Goal: Task Accomplishment & Management: Complete application form

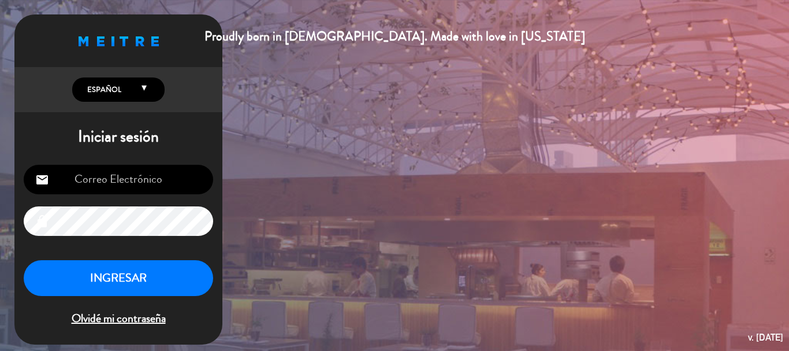
scroll to position [198, 0]
type input "[EMAIL_ADDRESS][DOMAIN_NAME]"
click at [184, 275] on button "INGRESAR" at bounding box center [118, 278] width 189 height 36
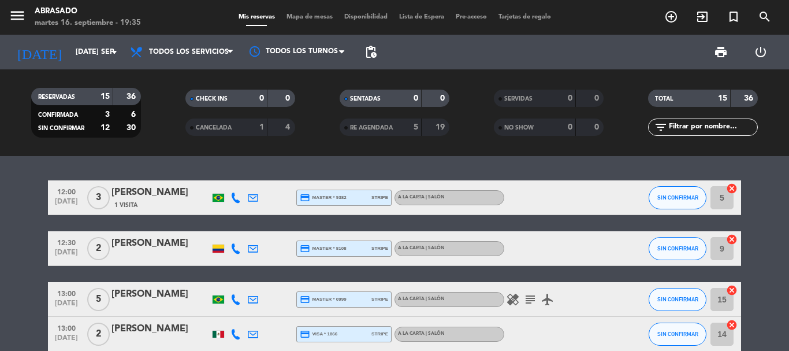
click at [7, 14] on div "menu Abrasado martes 16. septiembre - 19:35" at bounding box center [99, 17] width 198 height 27
click at [18, 11] on icon "menu" at bounding box center [17, 15] width 17 height 17
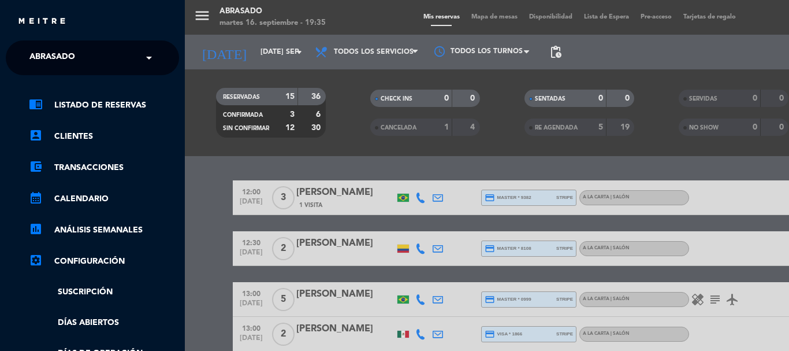
click at [68, 45] on ng-select "× Abrasado ×" at bounding box center [92, 57] width 173 height 35
click at [62, 62] on span "Abrasado" at bounding box center [52, 58] width 46 height 24
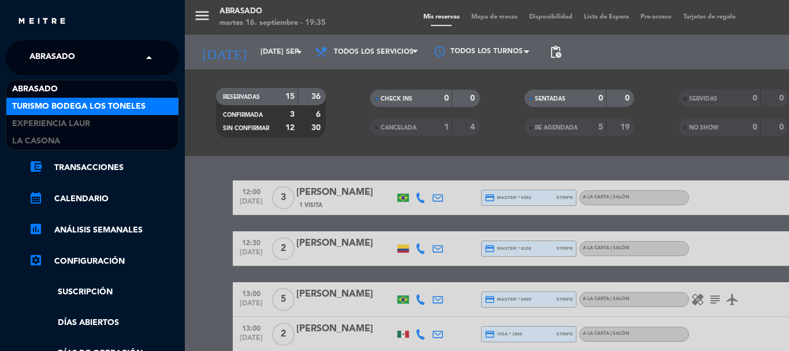
click at [53, 106] on span "Turismo Bodega Los Toneles" at bounding box center [78, 106] width 133 height 13
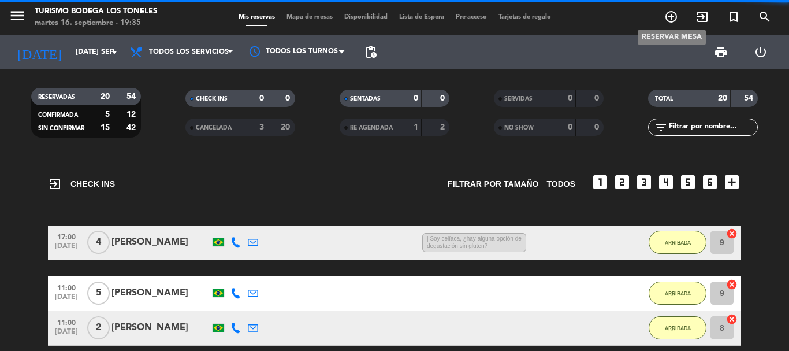
click at [670, 18] on icon "add_circle_outline" at bounding box center [671, 17] width 14 height 14
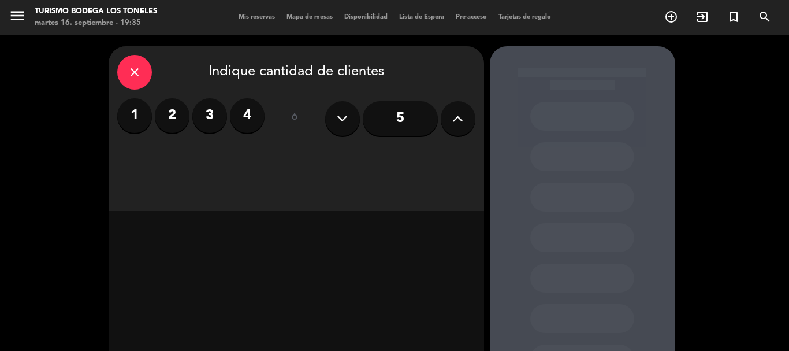
click at [160, 125] on label "2" at bounding box center [172, 115] width 35 height 35
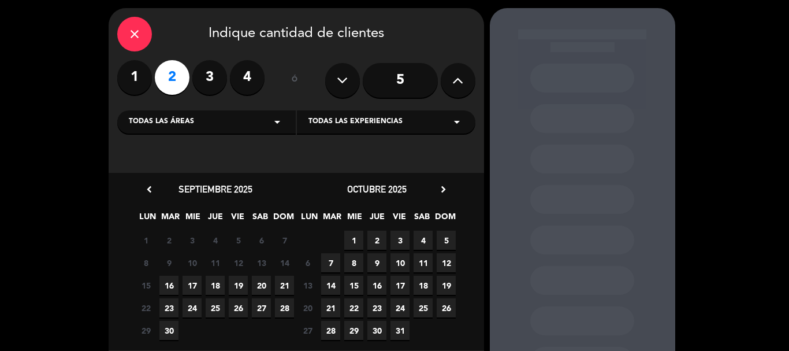
scroll to position [58, 0]
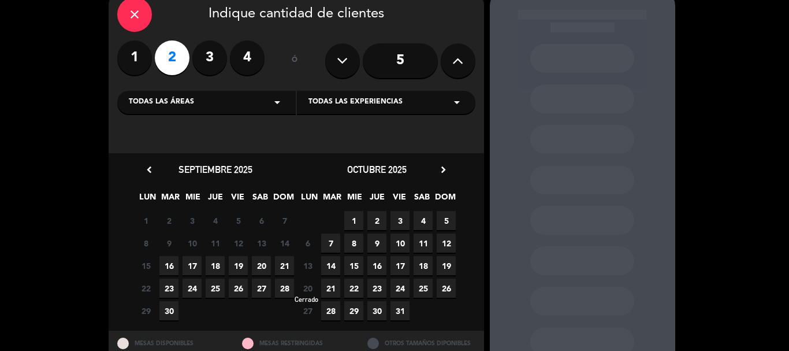
click at [311, 288] on span "20" at bounding box center [307, 287] width 19 height 19
click at [441, 170] on icon "chevron_right" at bounding box center [443, 169] width 12 height 12
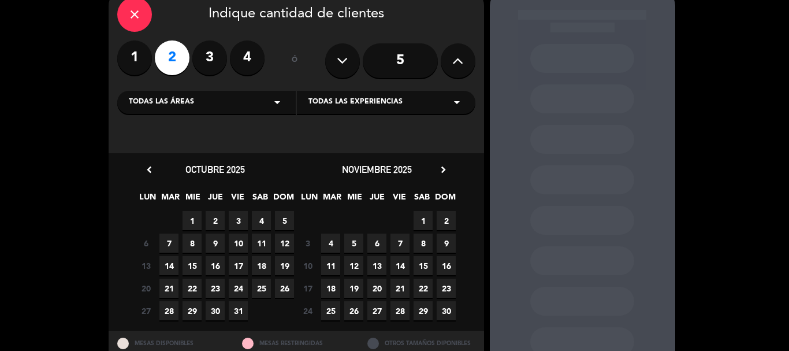
click at [377, 293] on span "20" at bounding box center [376, 287] width 19 height 19
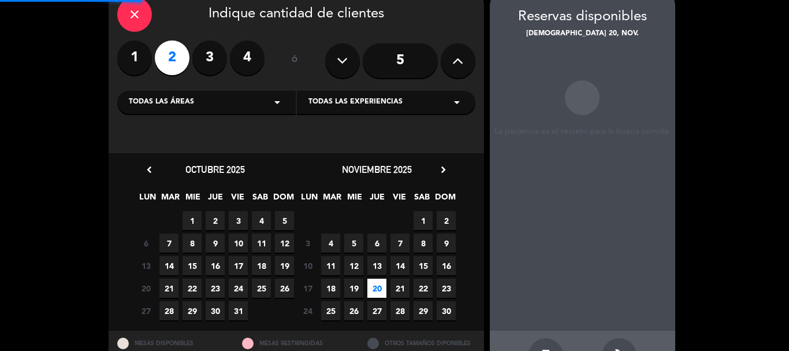
scroll to position [46, 0]
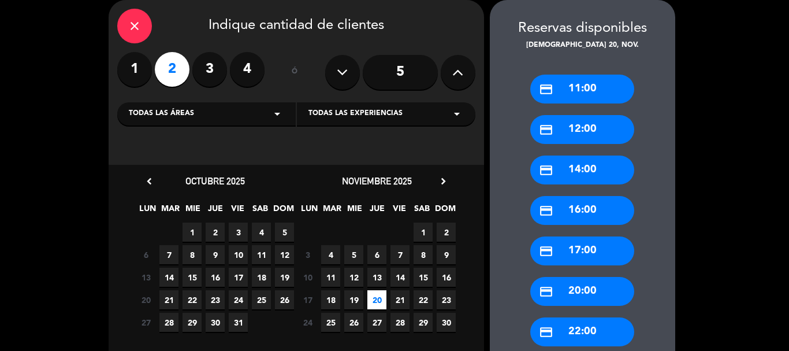
click at [591, 85] on div "credit_card 11:00" at bounding box center [582, 88] width 104 height 29
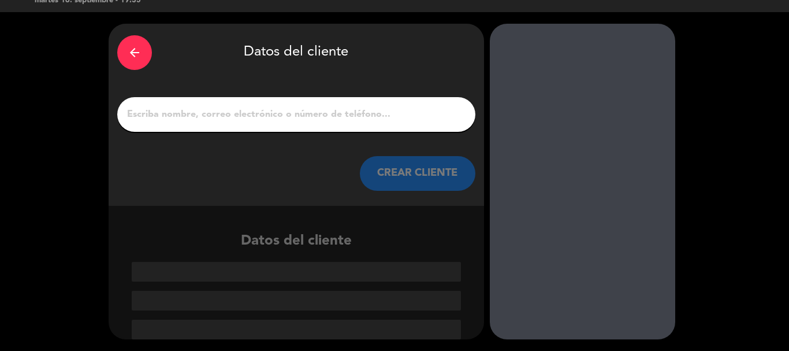
scroll to position [23, 0]
paste input "[PERSON_NAME] [PERSON_NAME]"
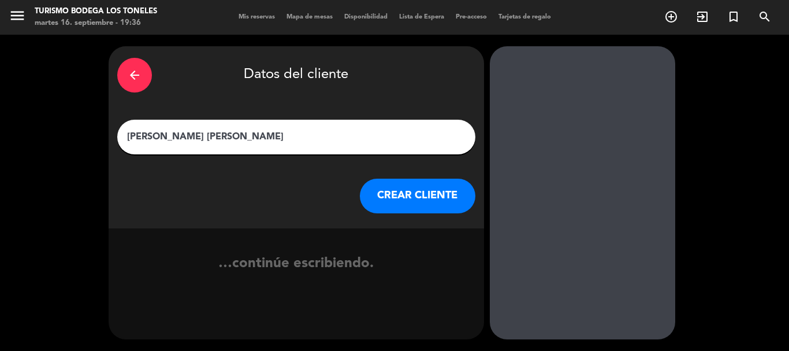
scroll to position [0, 0]
type input "[PERSON_NAME] [PERSON_NAME] / Lauke"
click at [423, 192] on button "CREAR CLIENTE" at bounding box center [418, 195] width 116 height 35
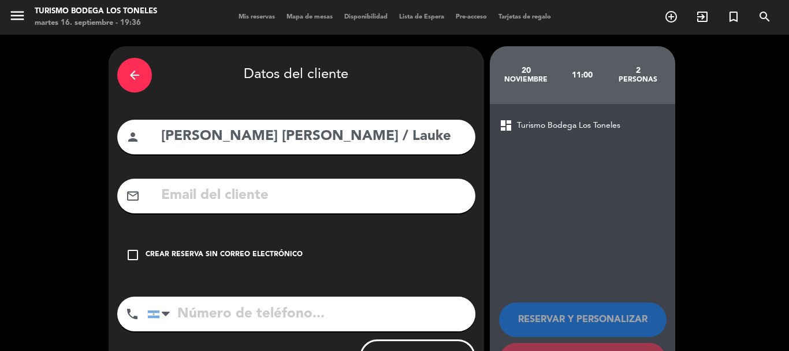
paste input "[PHONE_NUMBER]"
type input "[PHONE_NUMBER]"
paste input "[EMAIL_ADDRESS][DOMAIN_NAME]"
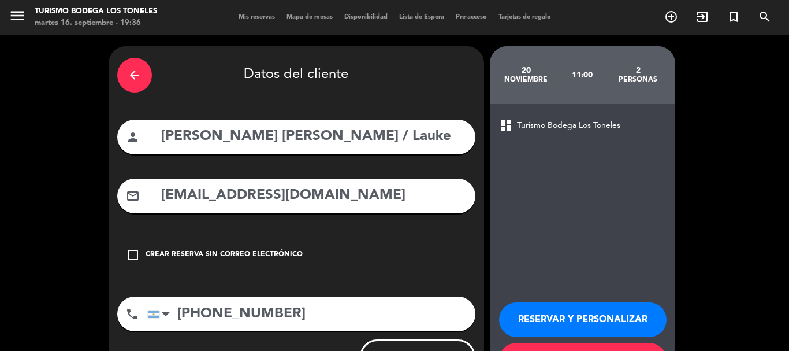
type input "[EMAIL_ADDRESS][DOMAIN_NAME]"
click at [565, 325] on button "RESERVAR Y PERSONALIZAR" at bounding box center [582, 319] width 167 height 35
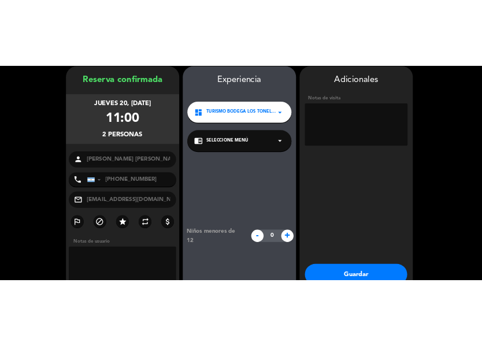
scroll to position [46, 0]
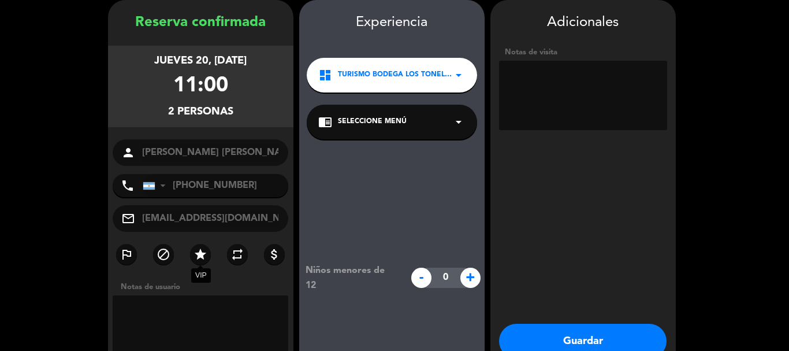
drag, startPoint x: 198, startPoint y: 250, endPoint x: 553, endPoint y: 123, distance: 377.7
type textarea "t"
click at [199, 249] on icon "star" at bounding box center [200, 254] width 14 height 14
click at [540, 111] on textarea at bounding box center [583, 95] width 168 height 69
type textarea "degu mosquita paga agencia"
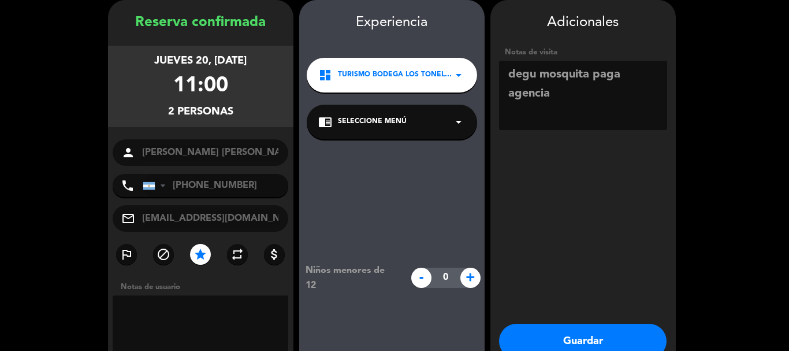
click at [239, 218] on input "[EMAIL_ADDRESS][DOMAIN_NAME]" at bounding box center [210, 218] width 139 height 16
click at [214, 187] on input "[PHONE_NUMBER]" at bounding box center [216, 185] width 146 height 23
click at [211, 184] on input "[PHONE_NUMBER]" at bounding box center [216, 185] width 146 height 23
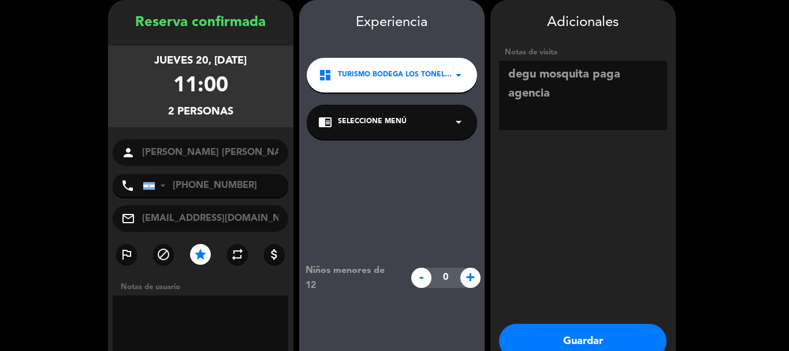
click at [211, 184] on input "[PHONE_NUMBER]" at bounding box center [216, 185] width 146 height 23
drag, startPoint x: 210, startPoint y: 184, endPoint x: 199, endPoint y: 187, distance: 11.3
click at [199, 187] on input "[PHONE_NUMBER]" at bounding box center [216, 185] width 146 height 23
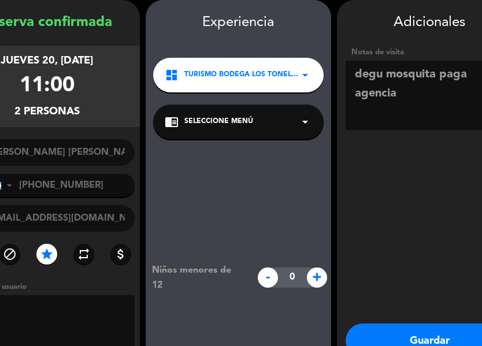
click at [396, 321] on div "Adicionales Notas de visita Guardar Cerrar" at bounding box center [429, 202] width 185 height 404
click at [389, 329] on button "Guardar" at bounding box center [428, 340] width 167 height 35
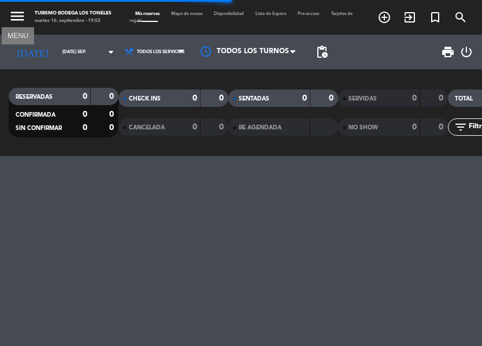
click at [8, 18] on div "menu MENU Turismo Bodega Los Toneles martes 16. septiembre - 19:52" at bounding box center [60, 17] width 121 height 25
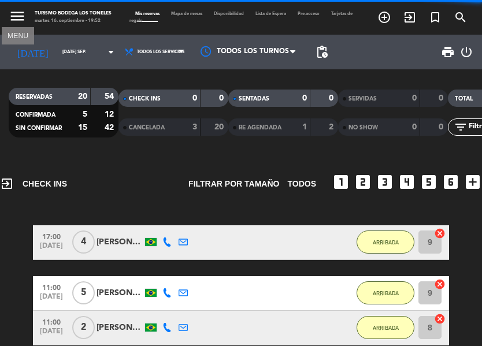
click at [12, 17] on icon "menu" at bounding box center [17, 16] width 17 height 17
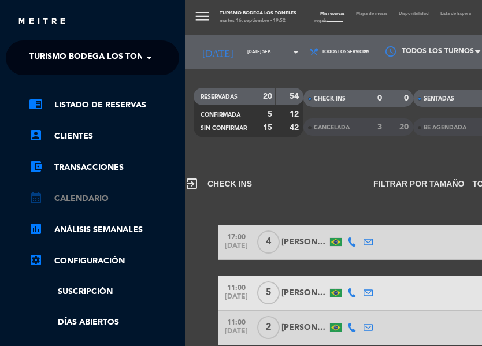
click at [77, 196] on link "calendar_month Calendario" at bounding box center [104, 199] width 150 height 14
